Goal: Transaction & Acquisition: Book appointment/travel/reservation

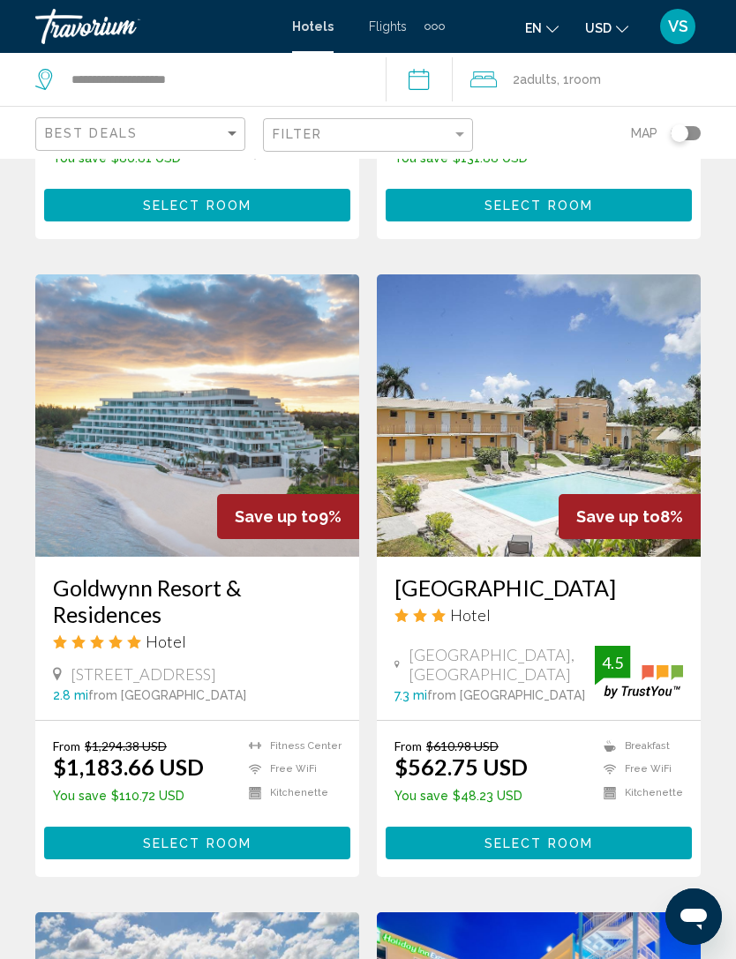
scroll to position [2565, 0]
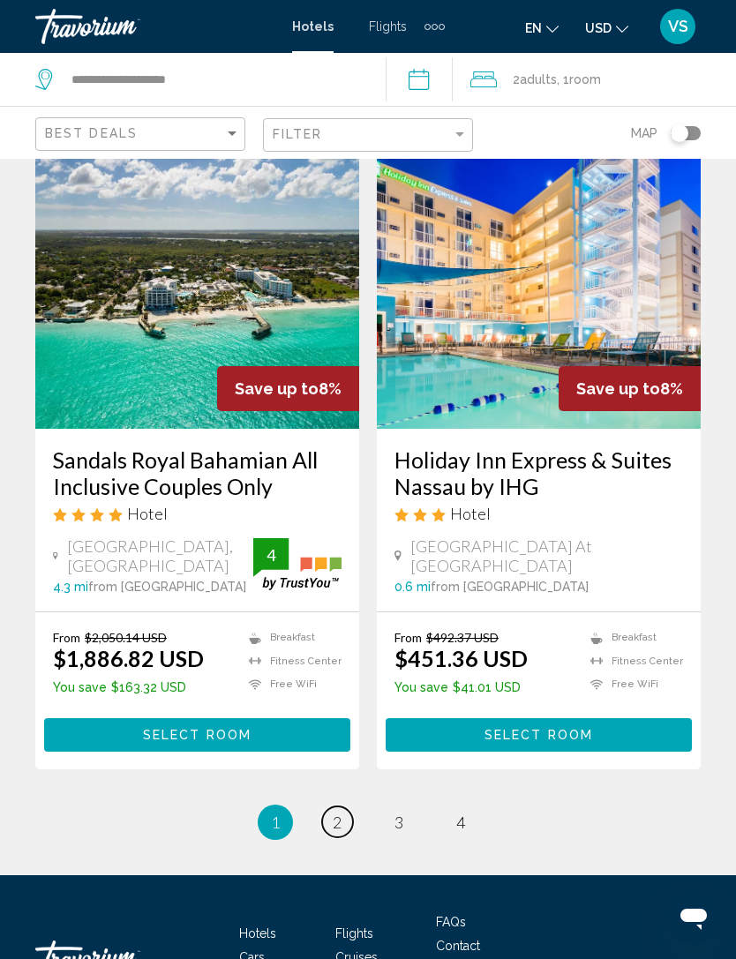
click at [333, 825] on span "2" at bounding box center [337, 822] width 9 height 19
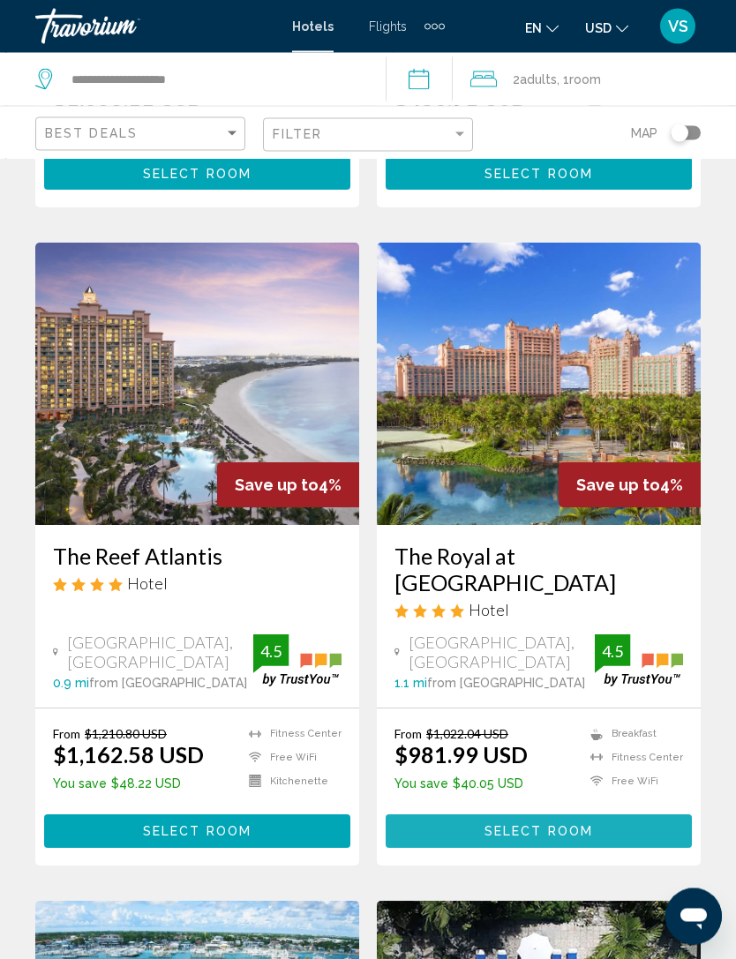
scroll to position [661, 0]
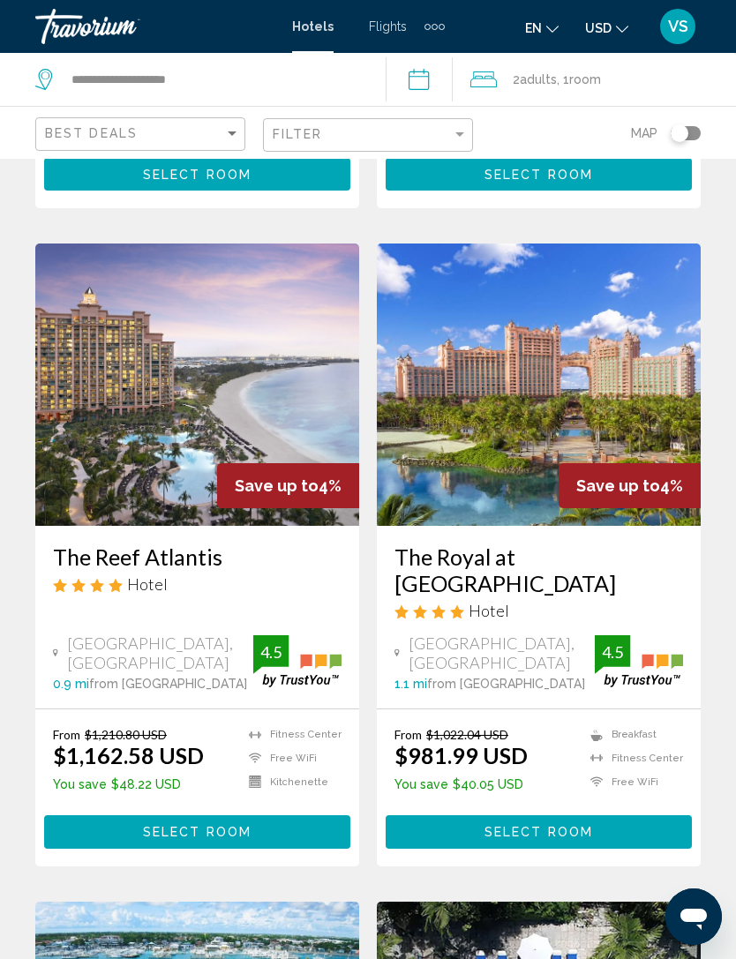
click at [590, 815] on button "Select Room" at bounding box center [539, 831] width 306 height 33
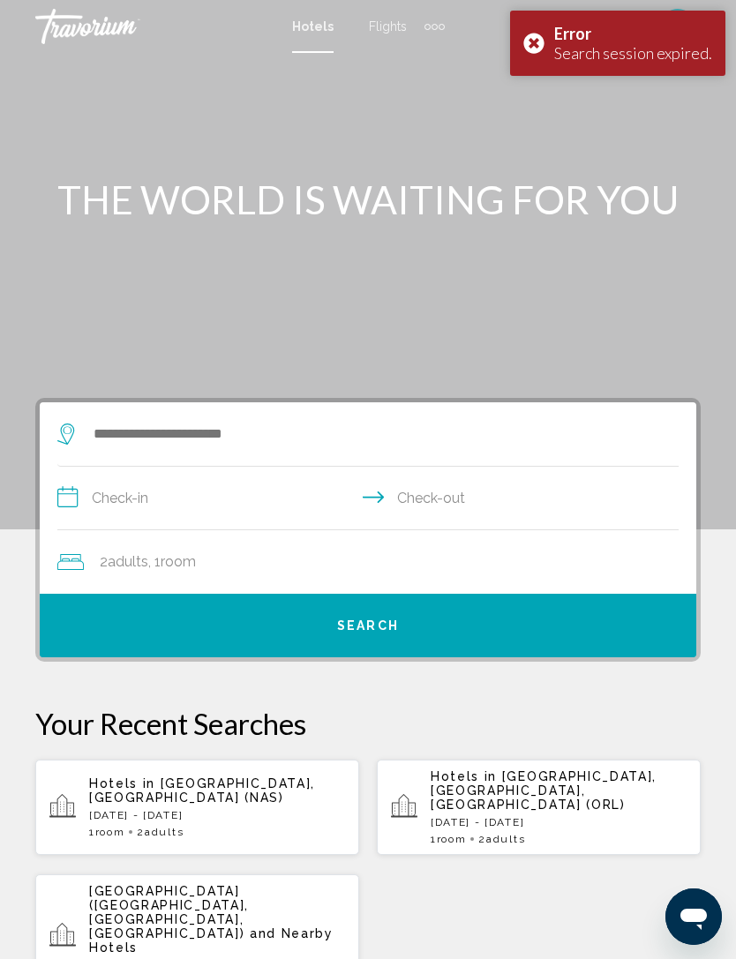
click at [289, 806] on div "Hotels in Nassau, Bahamas (NAS) Thu, 11 Sep - Sun, 14 Sep 1 Room rooms 2 Adult …" at bounding box center [217, 807] width 256 height 62
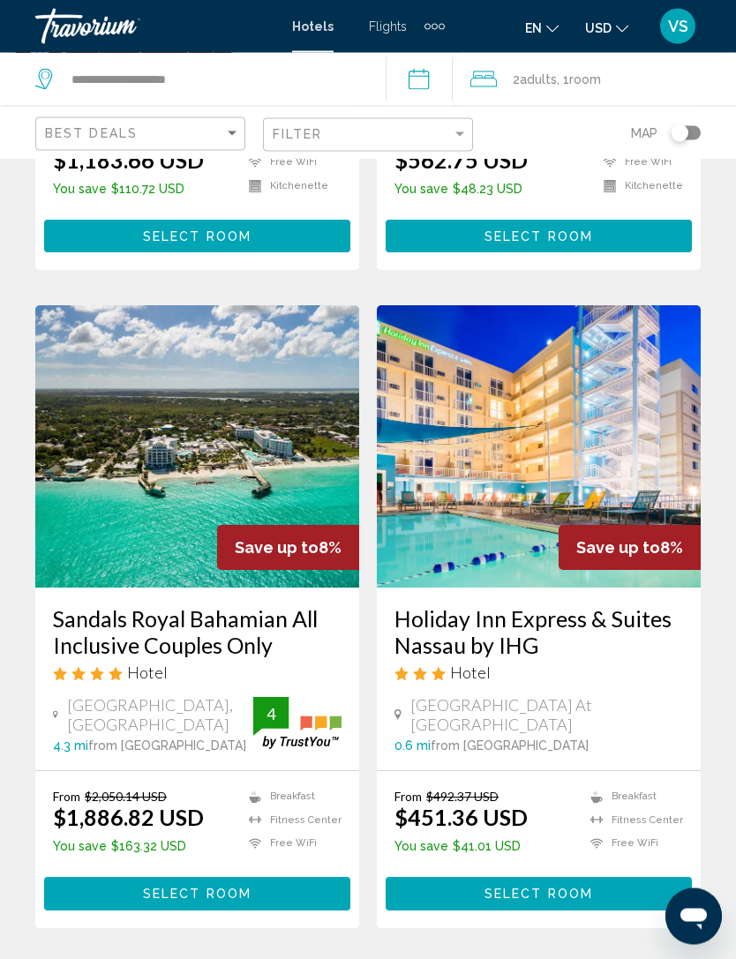
scroll to position [3413, 0]
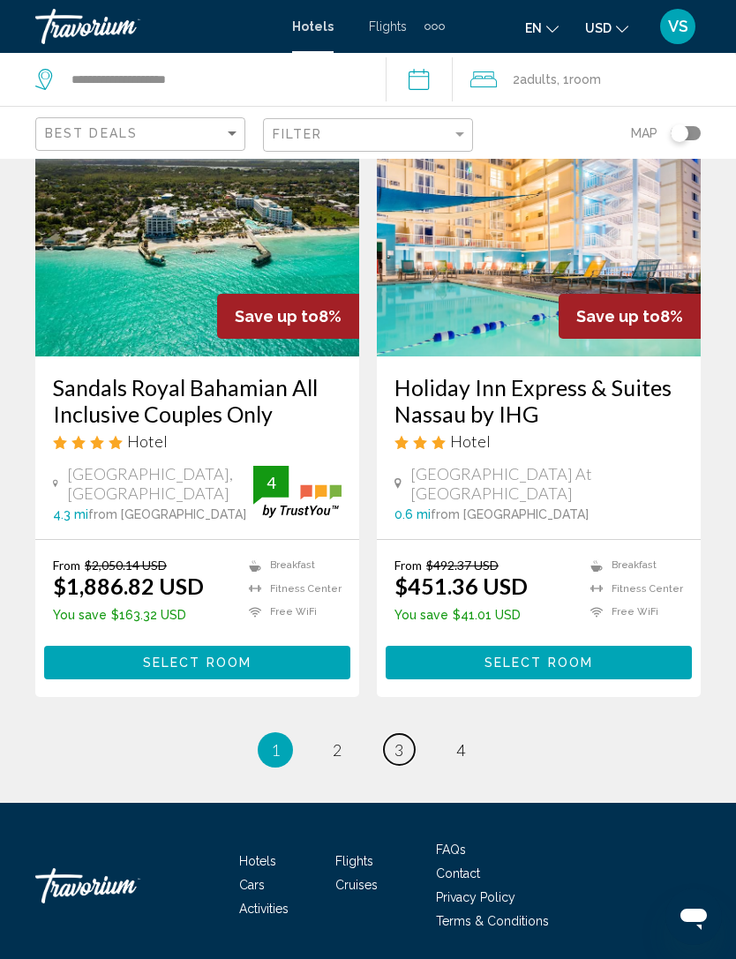
click at [400, 743] on span "3" at bounding box center [398, 749] width 9 height 19
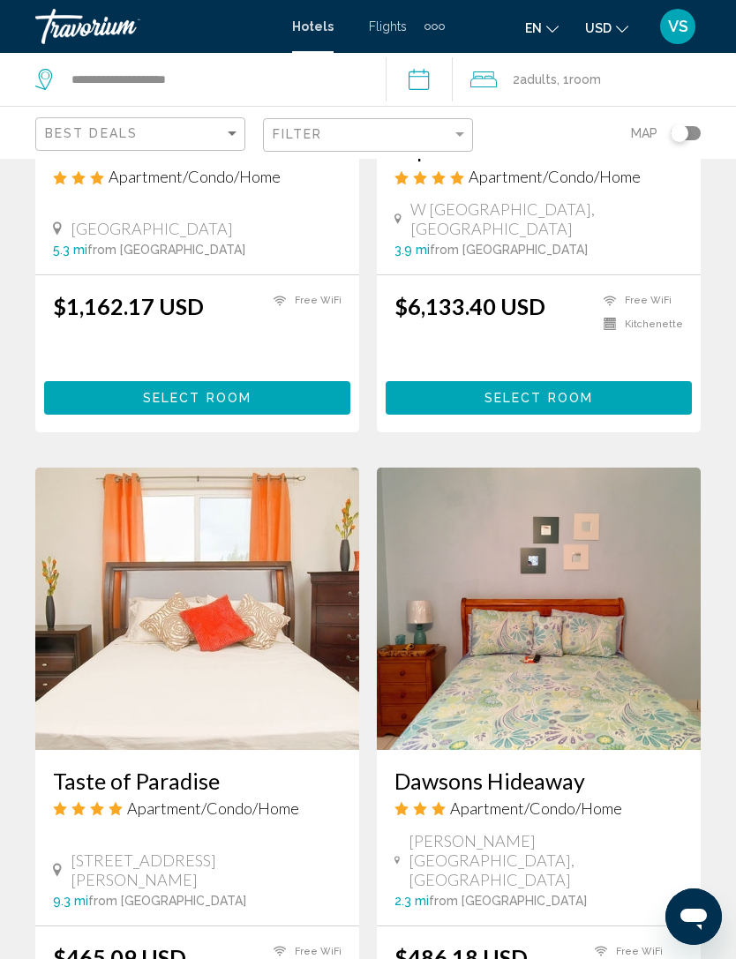
scroll to position [3262, 0]
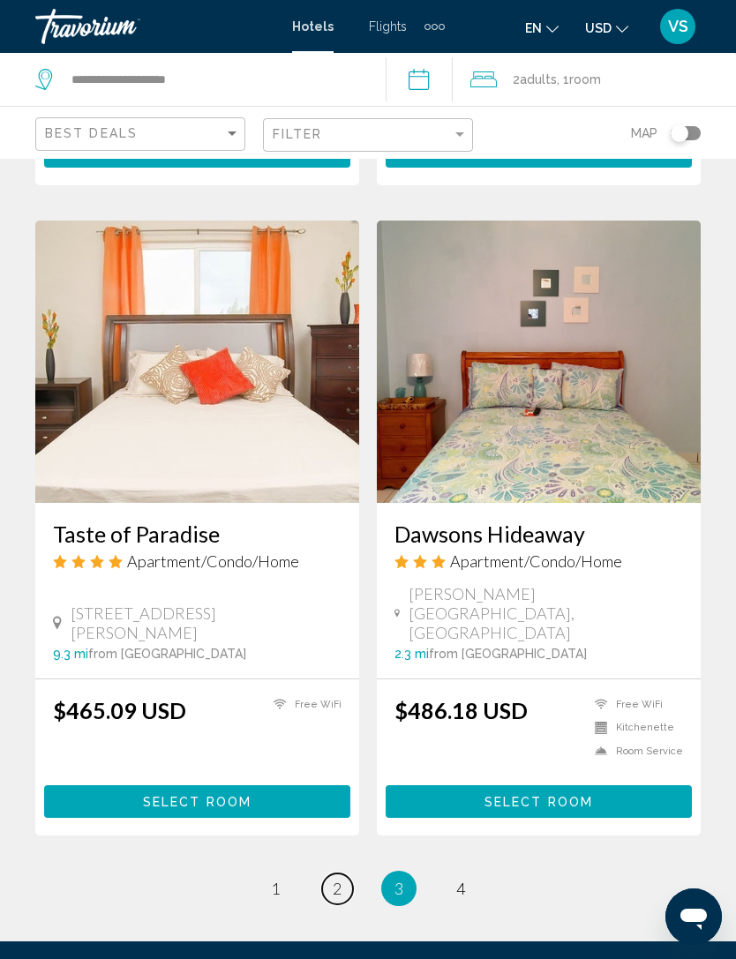
click at [342, 873] on link "page 2" at bounding box center [337, 888] width 31 height 31
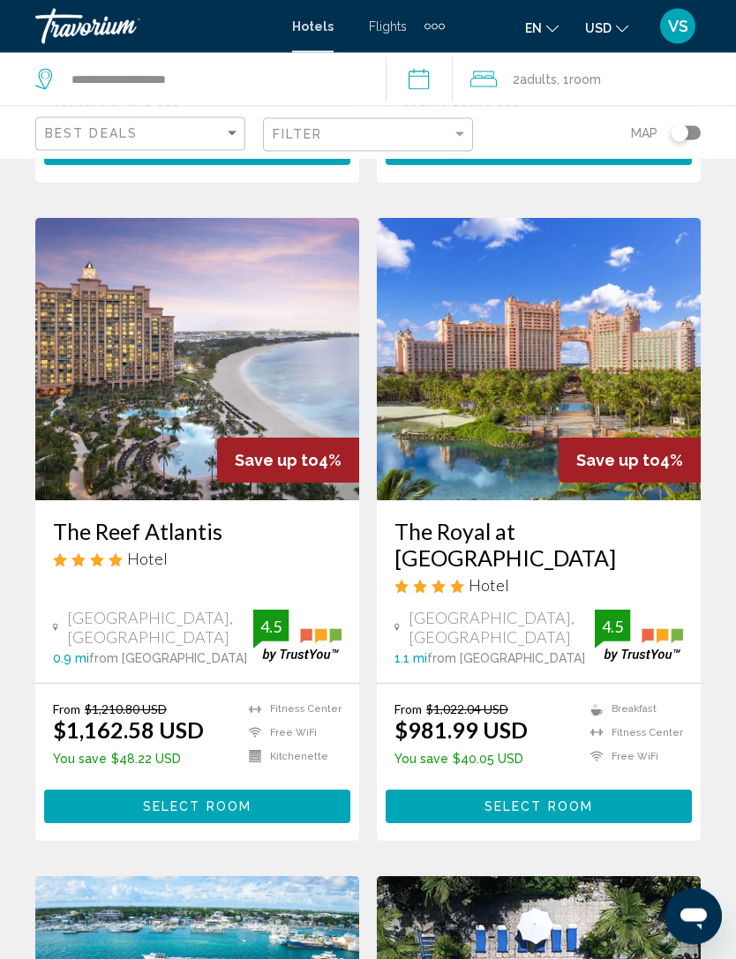
scroll to position [681, 0]
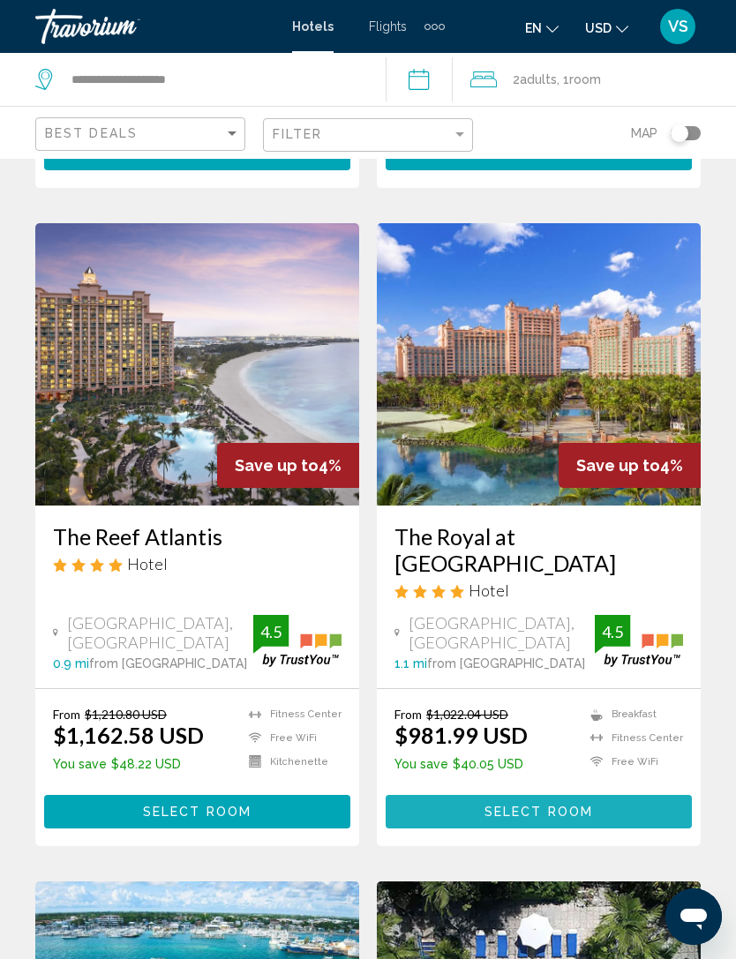
click at [507, 806] on span "Select Room" at bounding box center [538, 813] width 109 height 14
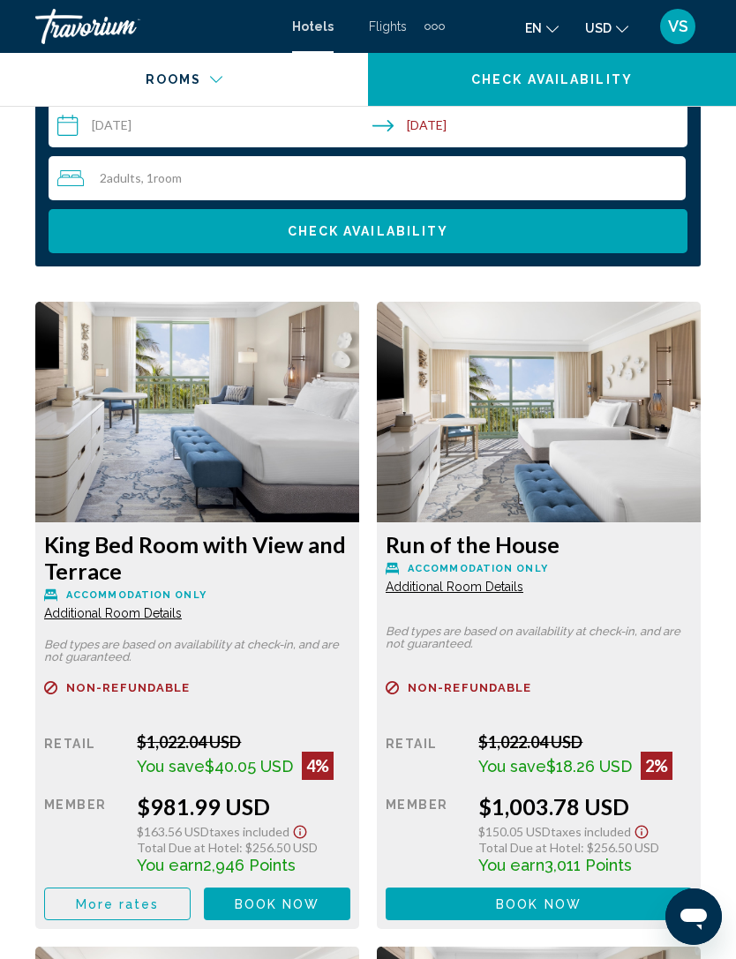
scroll to position [2949, 0]
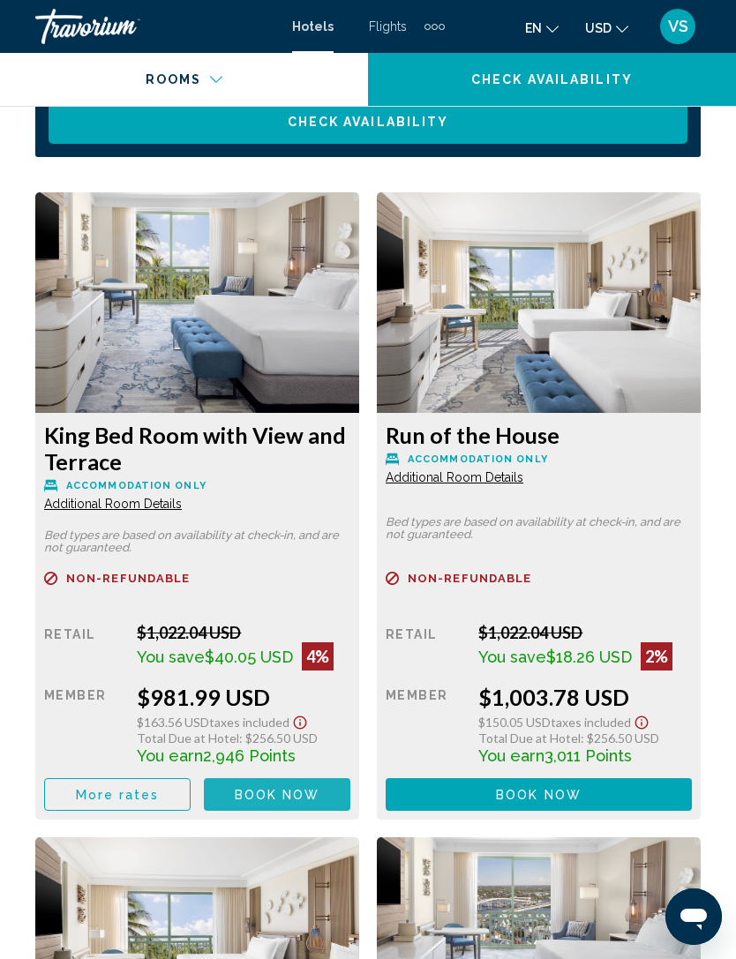
click at [312, 783] on button "Book now No longer available" at bounding box center [277, 794] width 146 height 33
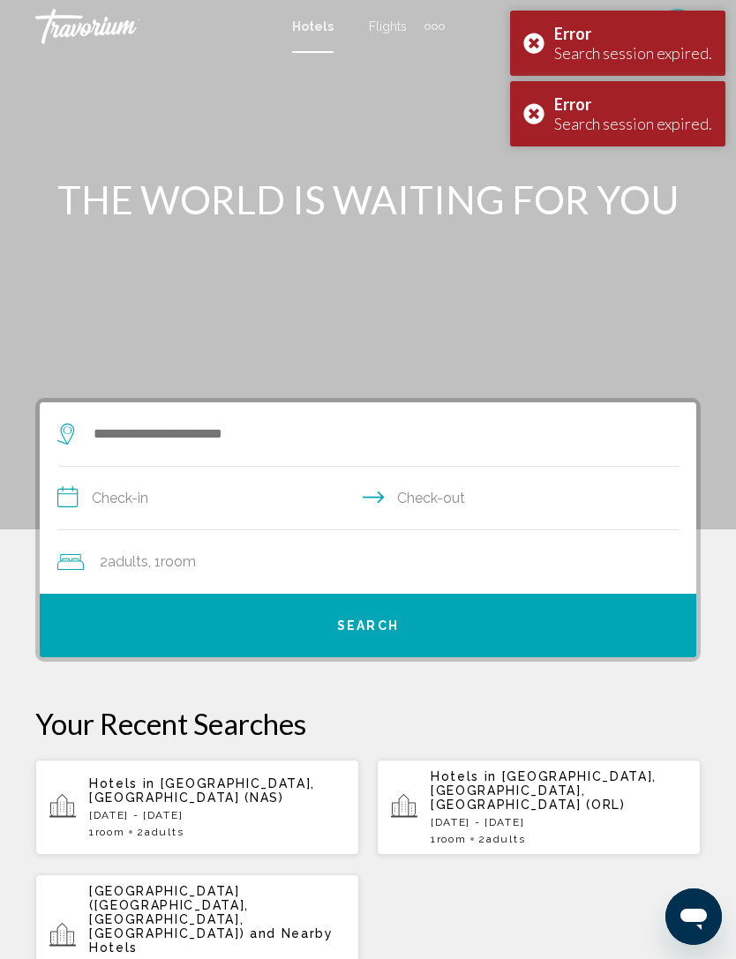
click at [304, 809] on p "Thu, 11 Sep - Sun, 14 Sep" at bounding box center [217, 815] width 256 height 12
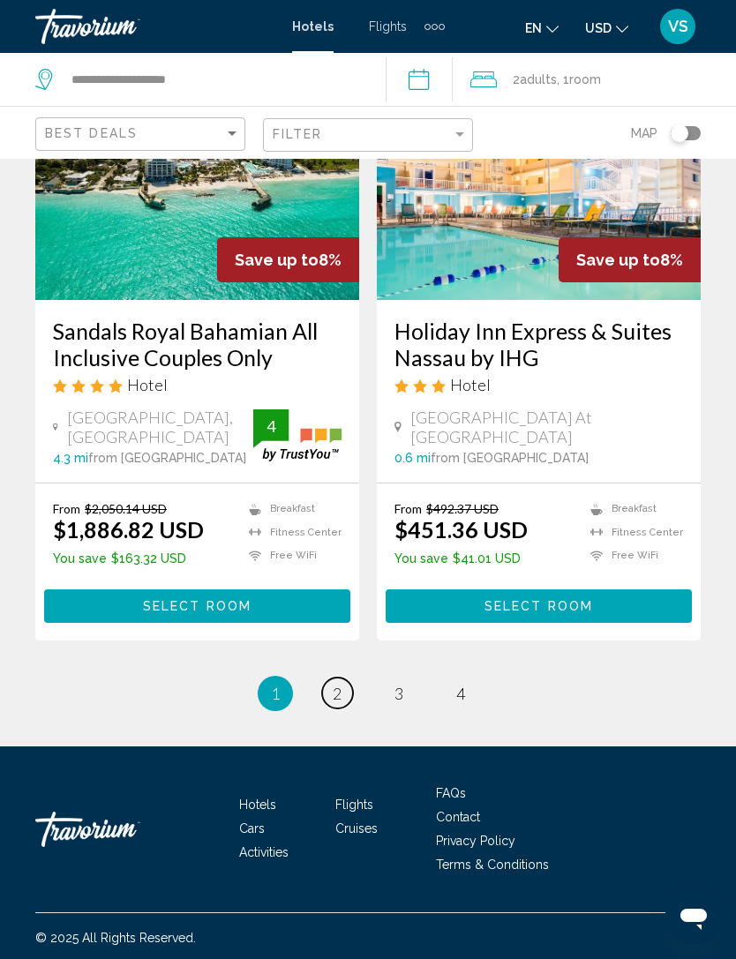
click at [340, 684] on span "2" at bounding box center [337, 693] width 9 height 19
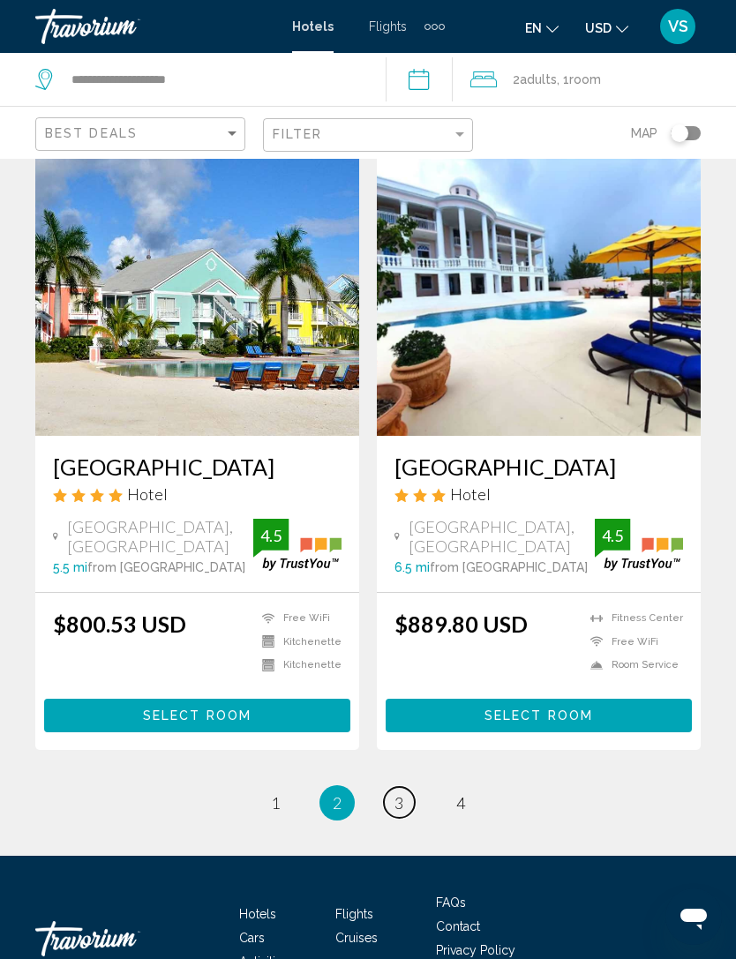
click at [401, 793] on span "3" at bounding box center [398, 802] width 9 height 19
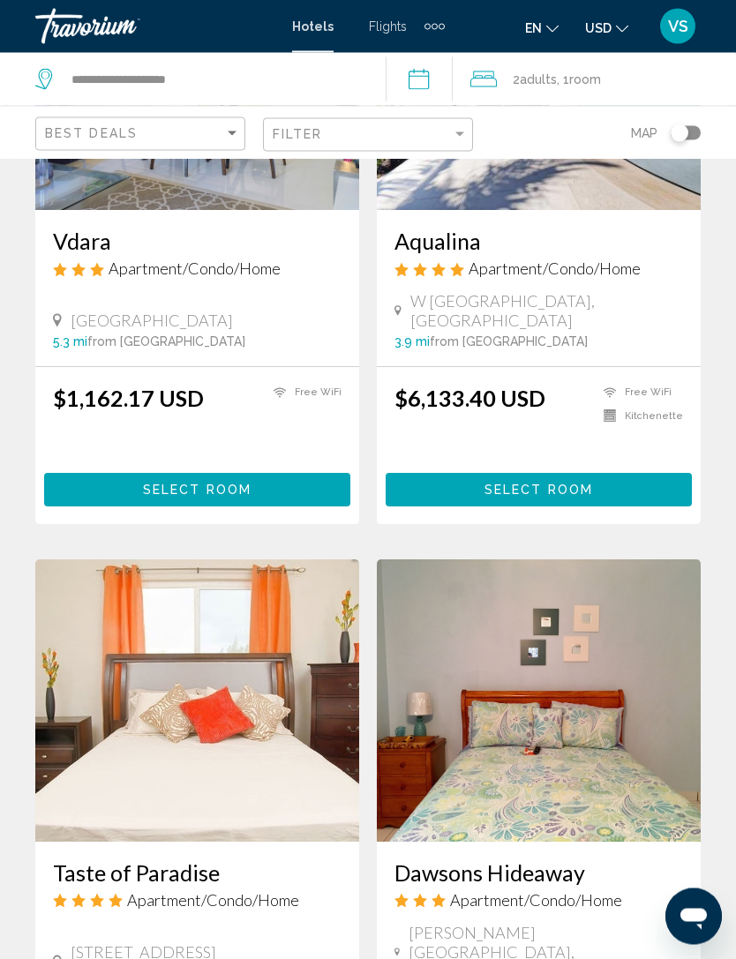
scroll to position [3262, 0]
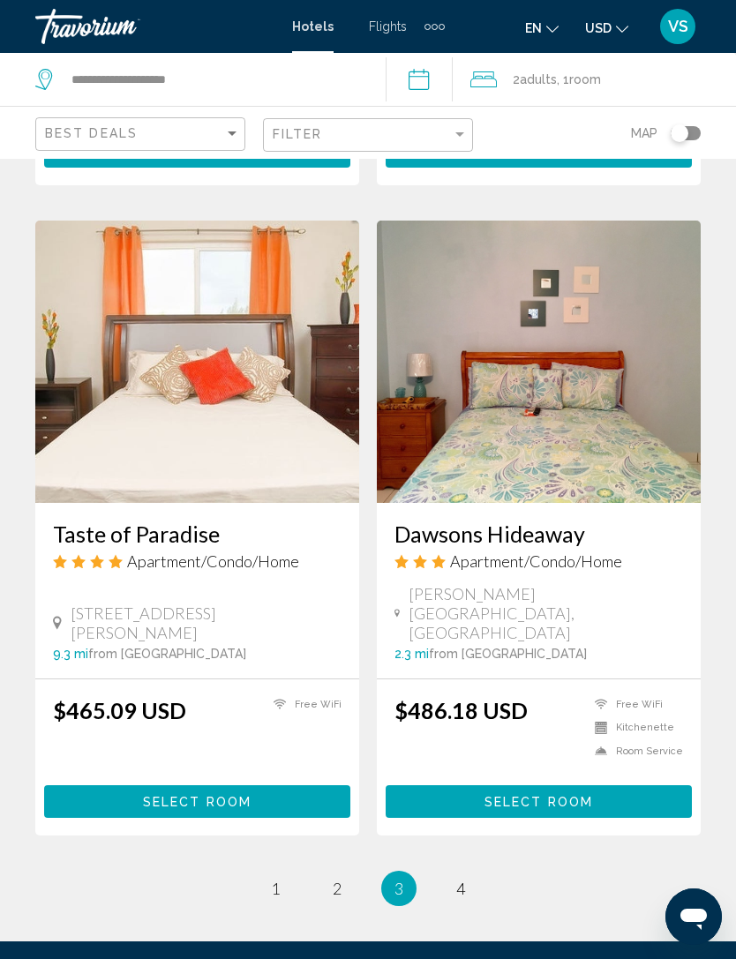
click at [340, 879] on span "2" at bounding box center [337, 888] width 9 height 19
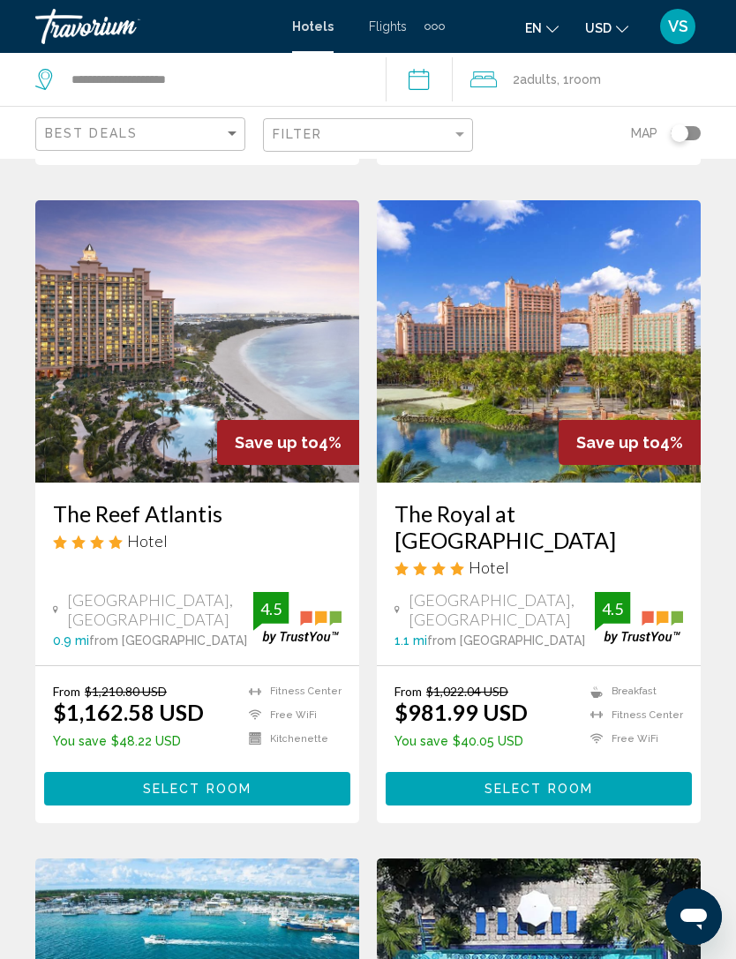
scroll to position [703, 0]
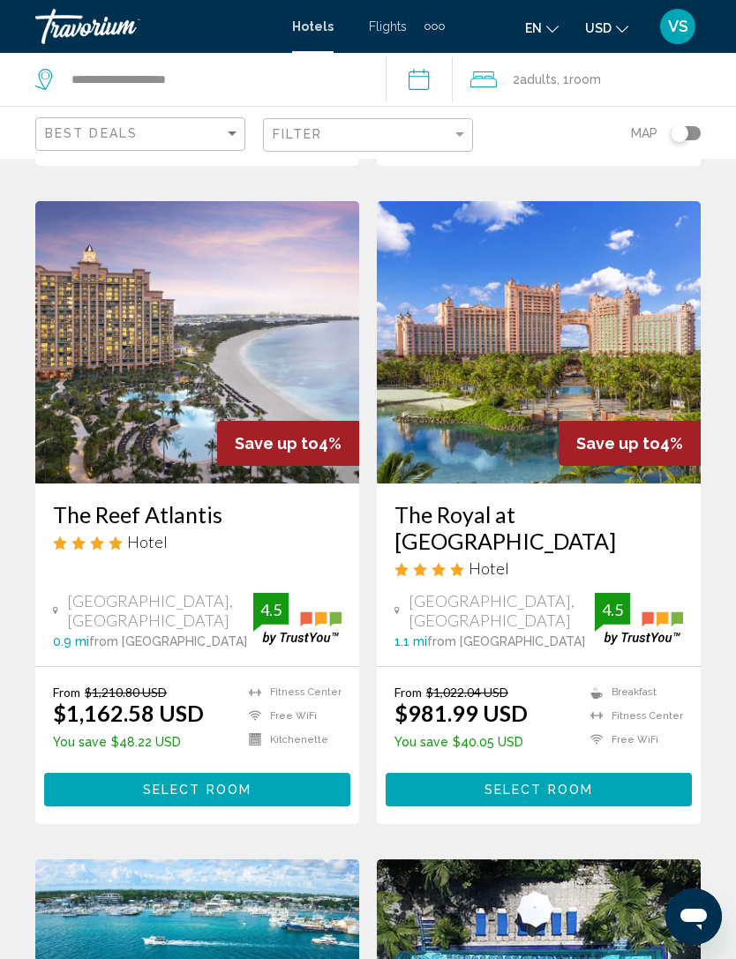
click at [459, 773] on button "Select Room" at bounding box center [539, 789] width 306 height 33
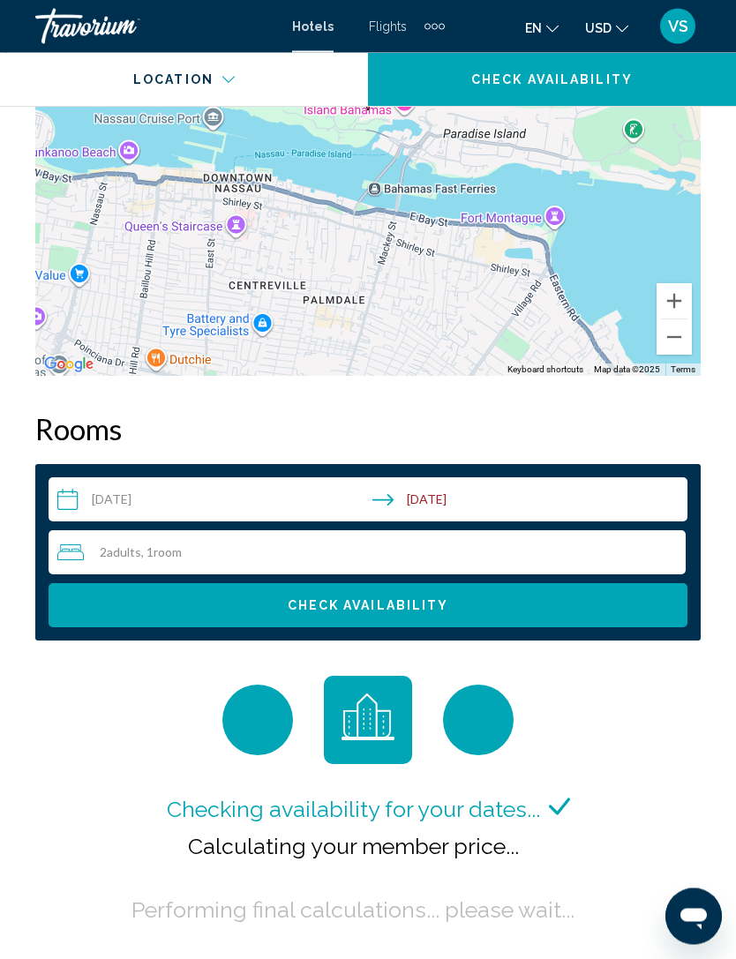
scroll to position [2462, 0]
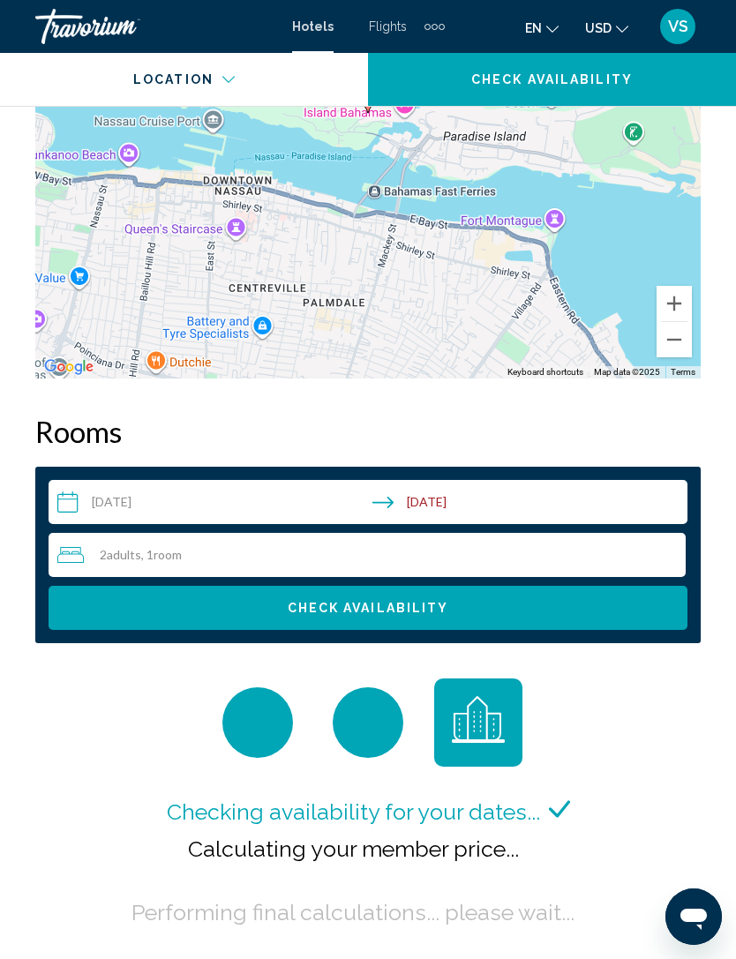
click at [501, 604] on button "Check Availability" at bounding box center [368, 608] width 639 height 44
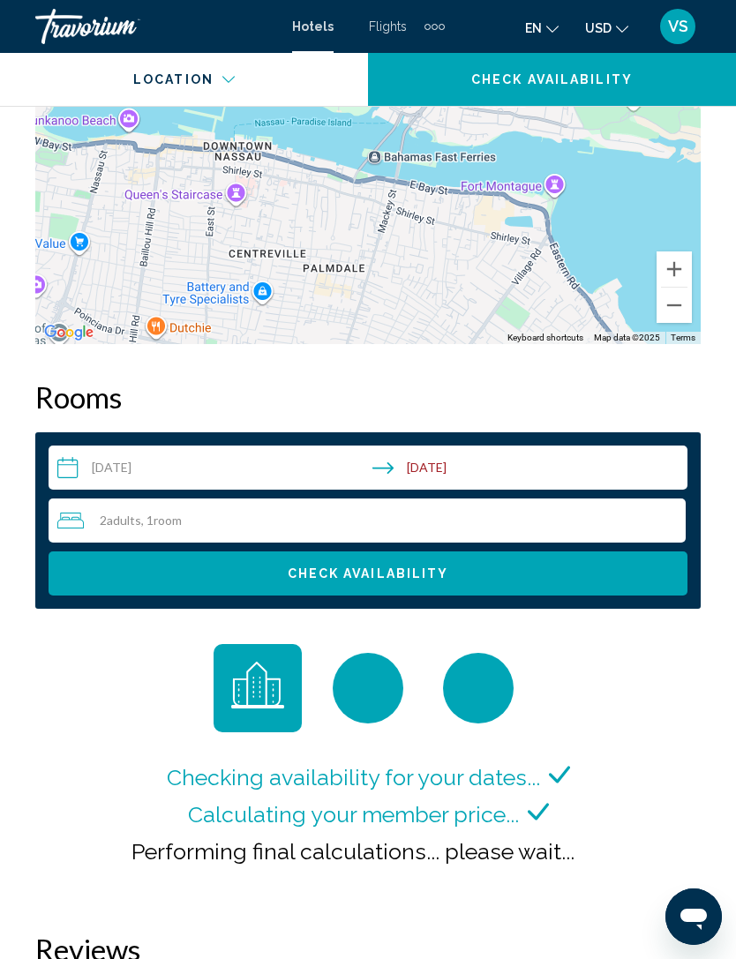
scroll to position [2491, 0]
